Goal: Information Seeking & Learning: Learn about a topic

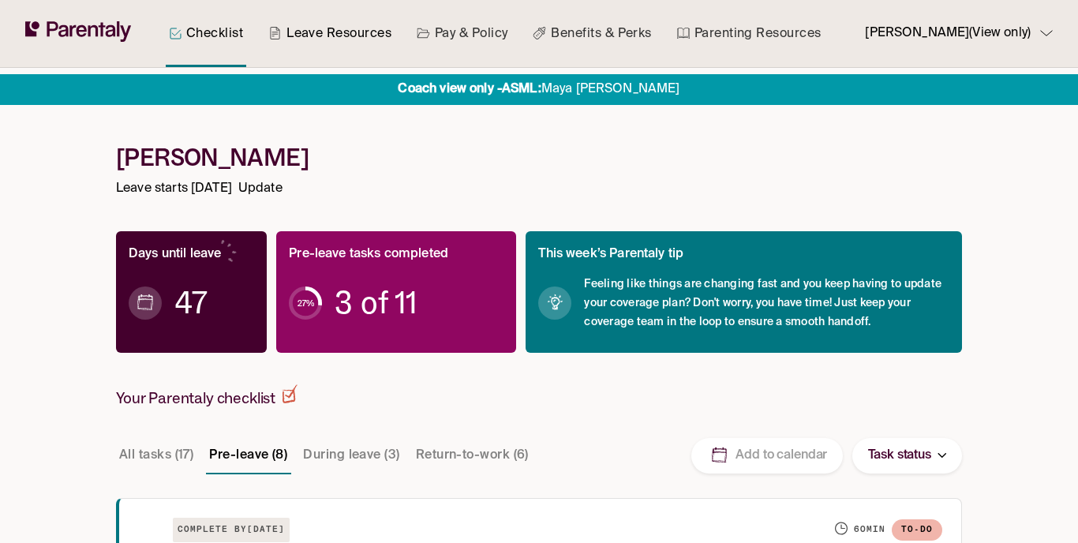
click at [355, 30] on link "Leave Resources" at bounding box center [329, 33] width 129 height 67
